Goal: Entertainment & Leisure: Consume media (video, audio)

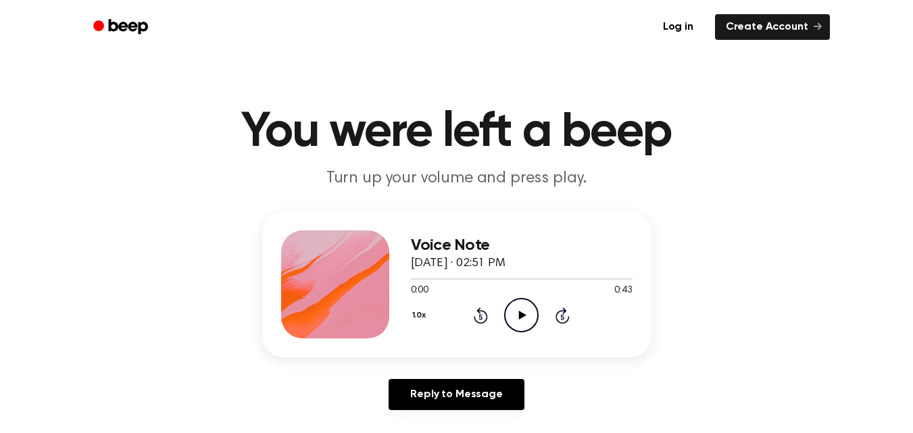
click at [528, 312] on icon "Play Audio" at bounding box center [521, 315] width 34 height 34
click at [521, 317] on icon "Pause Audio" at bounding box center [521, 315] width 34 height 34
click at [524, 314] on icon at bounding box center [522, 315] width 7 height 9
